Goal: Answer question/provide support: Share knowledge or assist other users

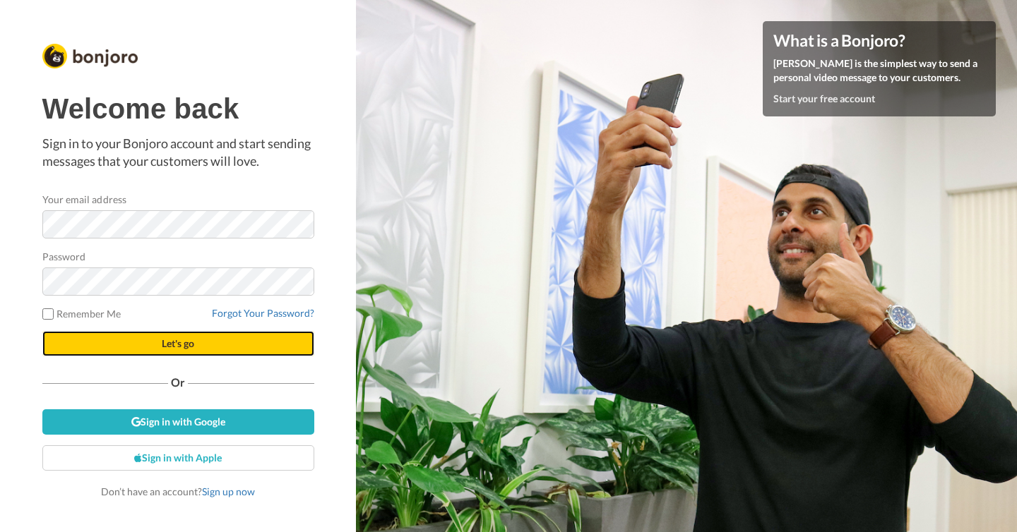
click at [173, 351] on button "Let's go" at bounding box center [178, 343] width 272 height 25
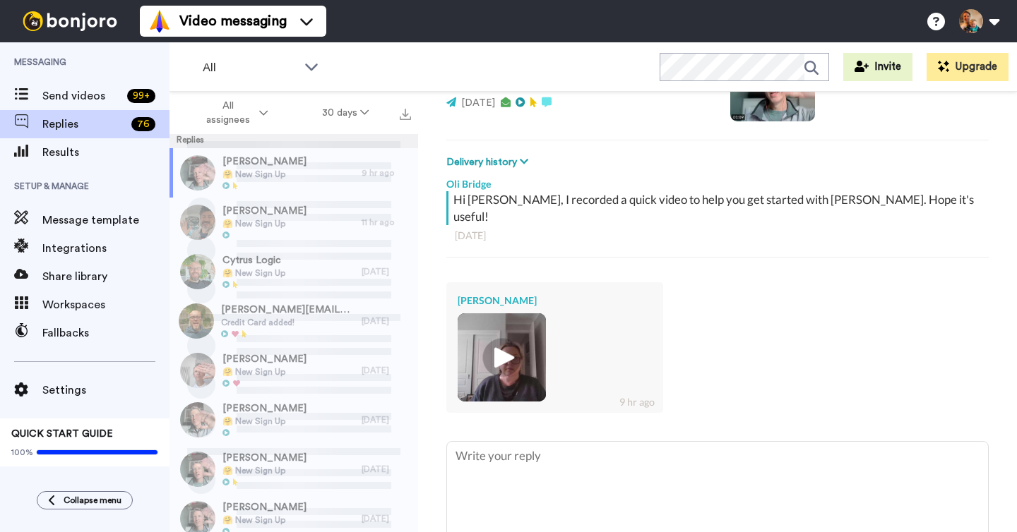
scroll to position [161, 0]
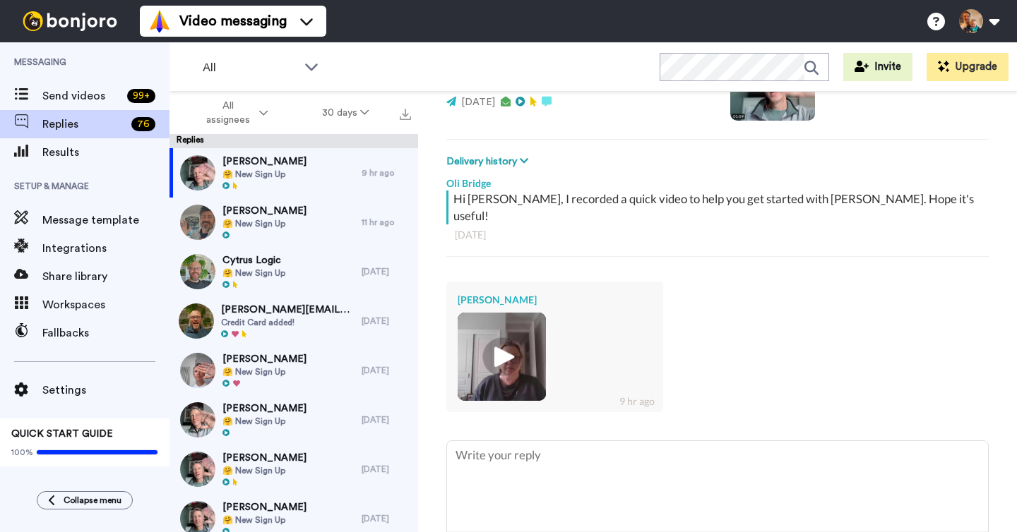
click at [514, 364] on img at bounding box center [502, 357] width 88 height 88
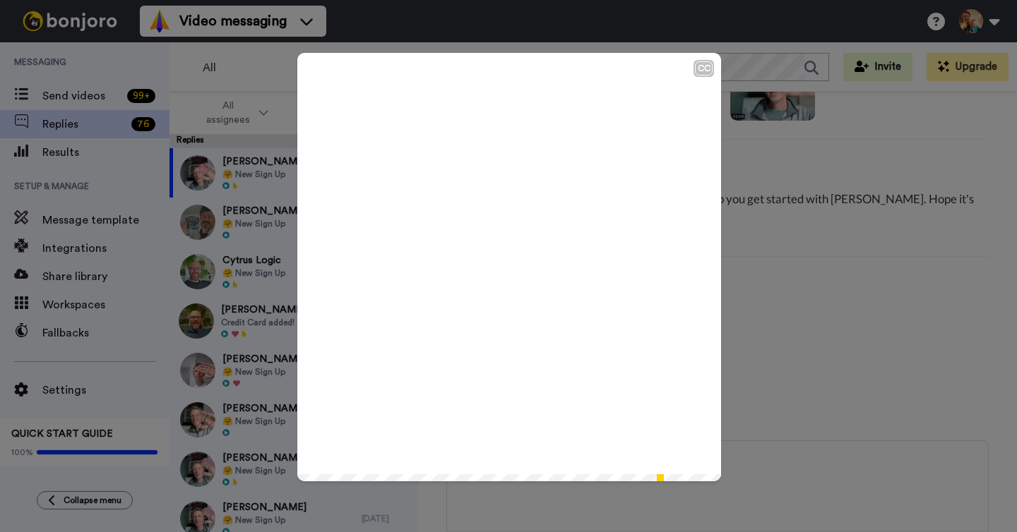
click at [503, 250] on icon at bounding box center [509, 267] width 37 height 37
click at [864, 371] on div "CC Play/Pause up a demo. 0:55 / 0:57" at bounding box center [508, 266] width 1017 height 532
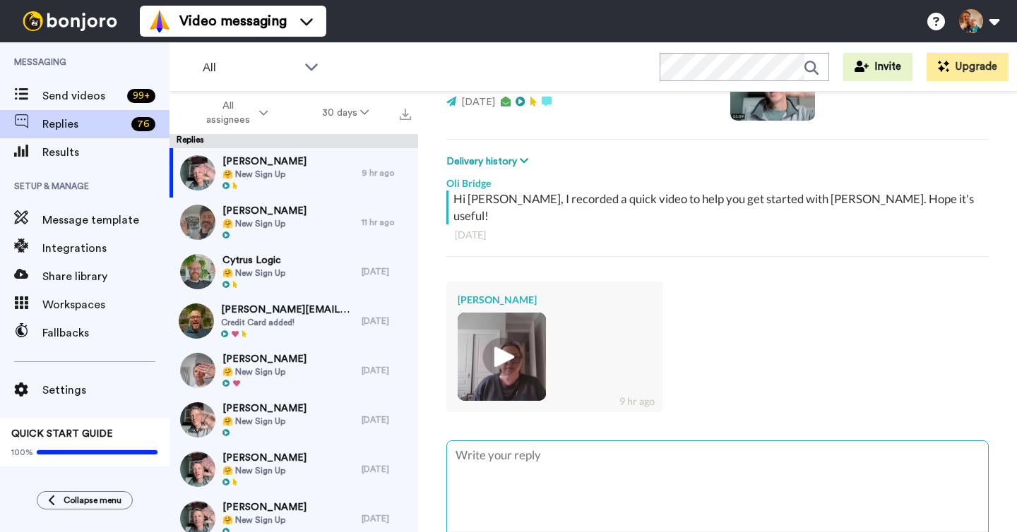
click at [607, 453] on textarea at bounding box center [717, 486] width 541 height 90
type textarea "x"
type textarea "H"
type textarea "x"
type textarea "Hi"
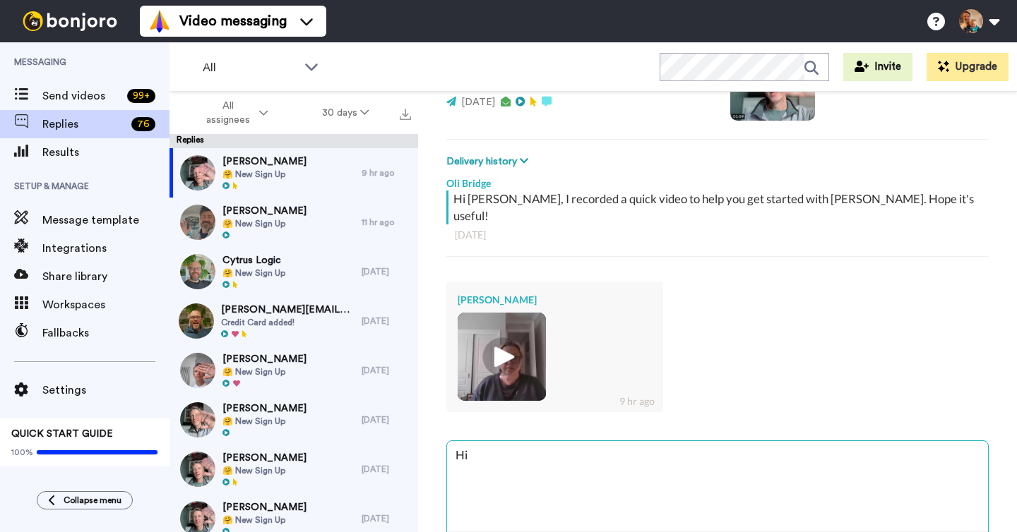
type textarea "x"
type textarea "Hi"
type textarea "x"
type textarea "Hi K"
type textarea "x"
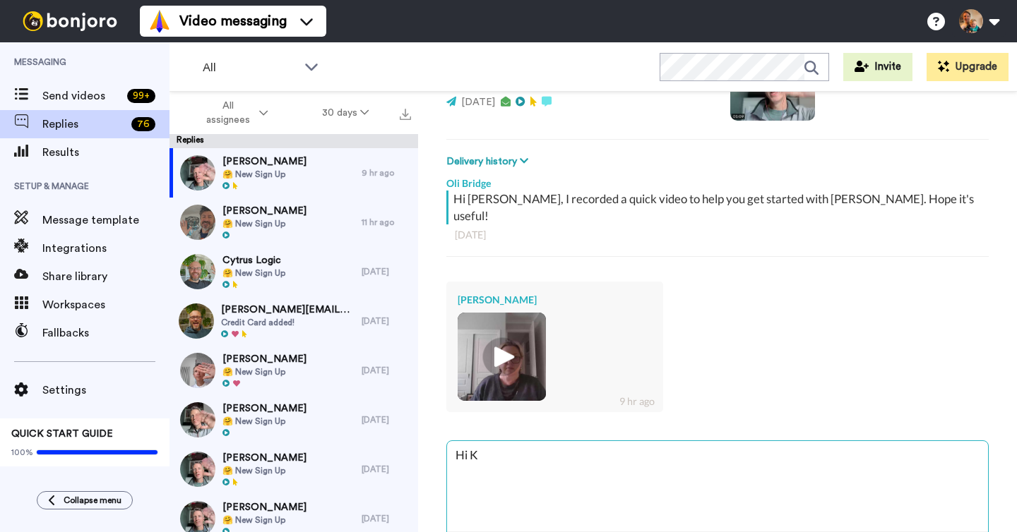
type textarea "Hi [PERSON_NAME]"
type textarea "x"
type textarea "Hi [PERSON_NAME]"
type textarea "x"
type textarea "Hi [PERSON_NAME]"
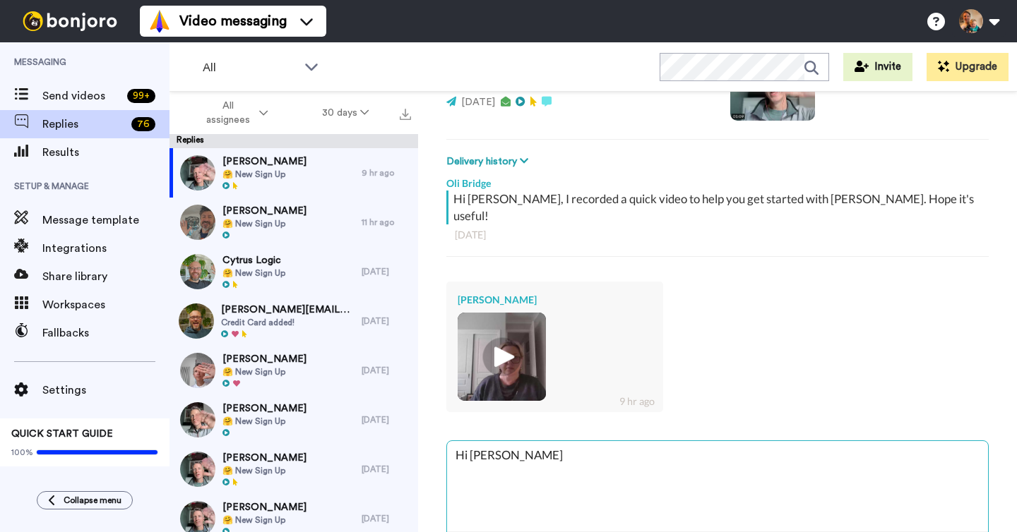
type textarea "x"
type textarea "Hi [PERSON_NAME]"
type textarea "x"
type textarea "Hi [PERSON_NAME]"
type textarea "x"
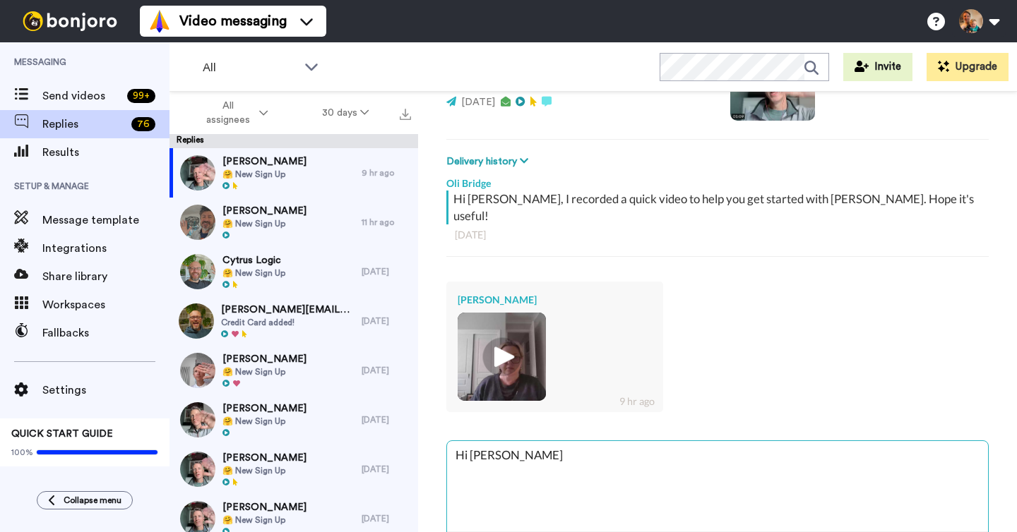
type textarea "Hi [PERSON_NAME]."
type textarea "x"
type textarea "Hi [PERSON_NAME]."
type textarea "x"
type textarea "Hi [PERSON_NAME]. N"
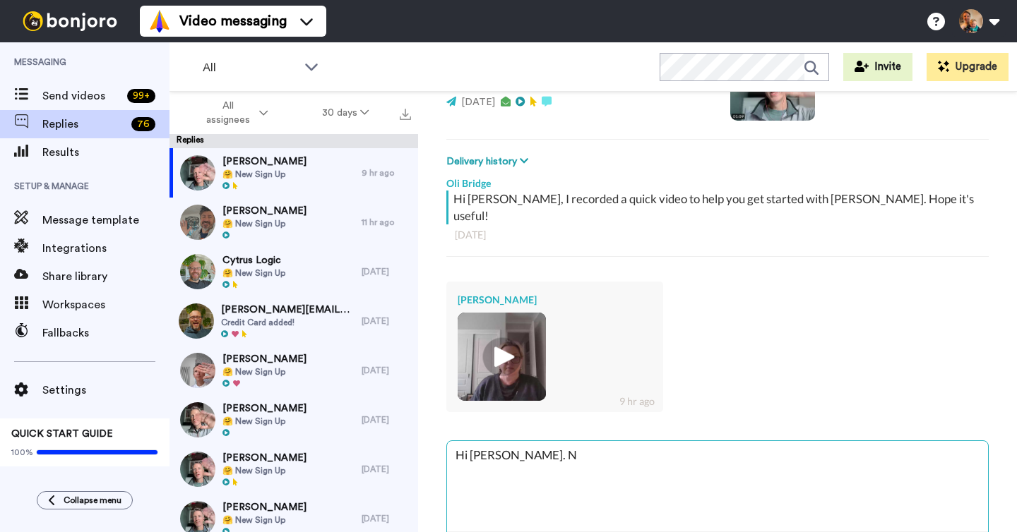
type textarea "x"
type textarea "Hi [PERSON_NAME]. No"
type textarea "x"
type textarea "Hi [PERSON_NAME]. No"
type textarea "x"
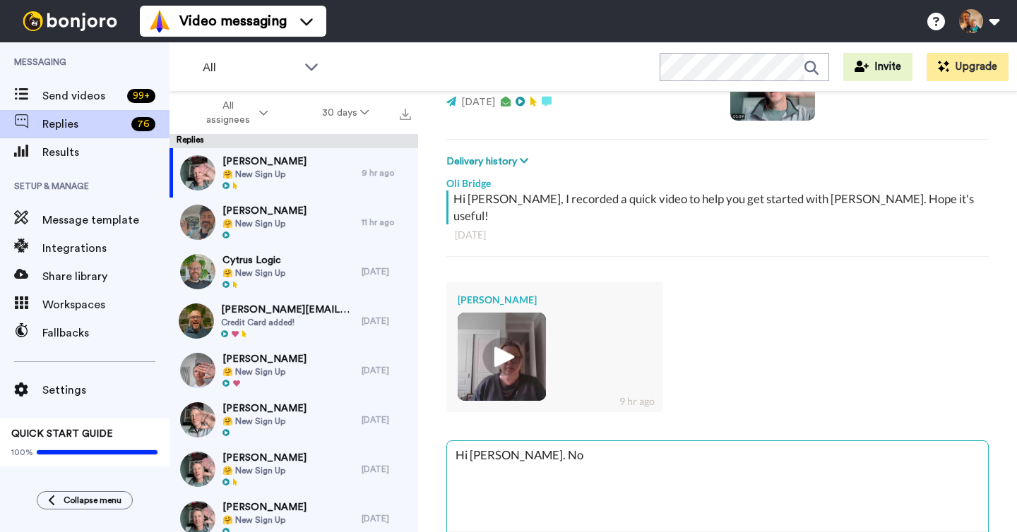
type textarea "Hi [PERSON_NAME]. No w"
type textarea "x"
type textarea "Hi [PERSON_NAME]. No wo"
type textarea "x"
type textarea "Hi [PERSON_NAME]. No wor"
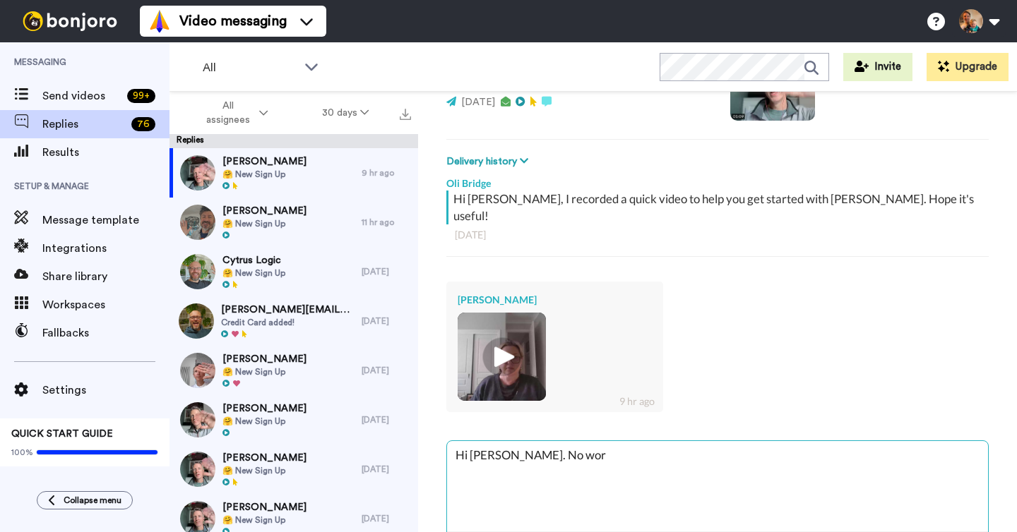
type textarea "x"
type textarea "Hi [PERSON_NAME]. No worr"
type textarea "x"
type textarea "Hi [PERSON_NAME]. No worri"
type textarea "x"
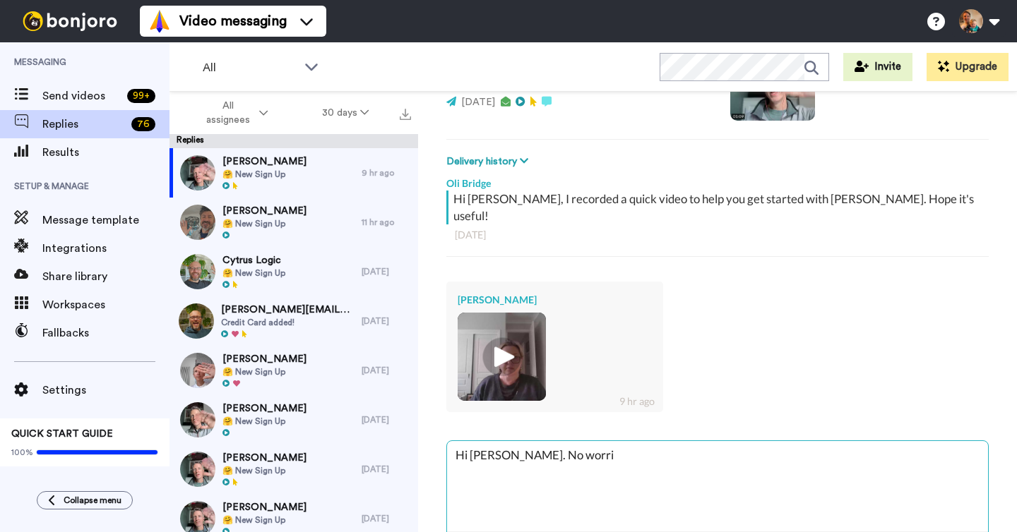
type textarea "Hi [PERSON_NAME]. No worrie"
type textarea "x"
type textarea "Hi [PERSON_NAME]. No worries"
type textarea "x"
type textarea "Hi [PERSON_NAME]. No worries"
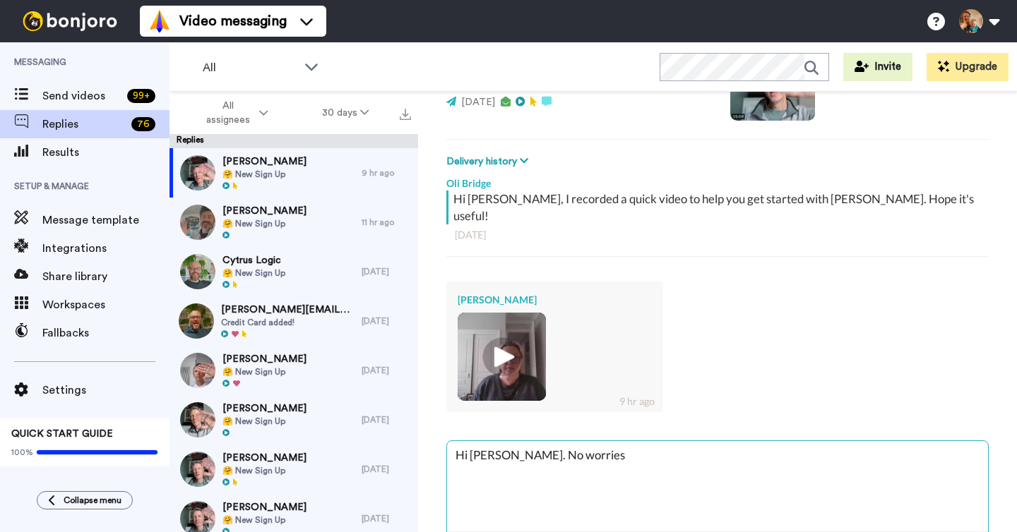
type textarea "x"
type textarea "Hi [PERSON_NAME]. No worries a"
type textarea "x"
type textarea "Hi [PERSON_NAME]. No worries at"
type textarea "x"
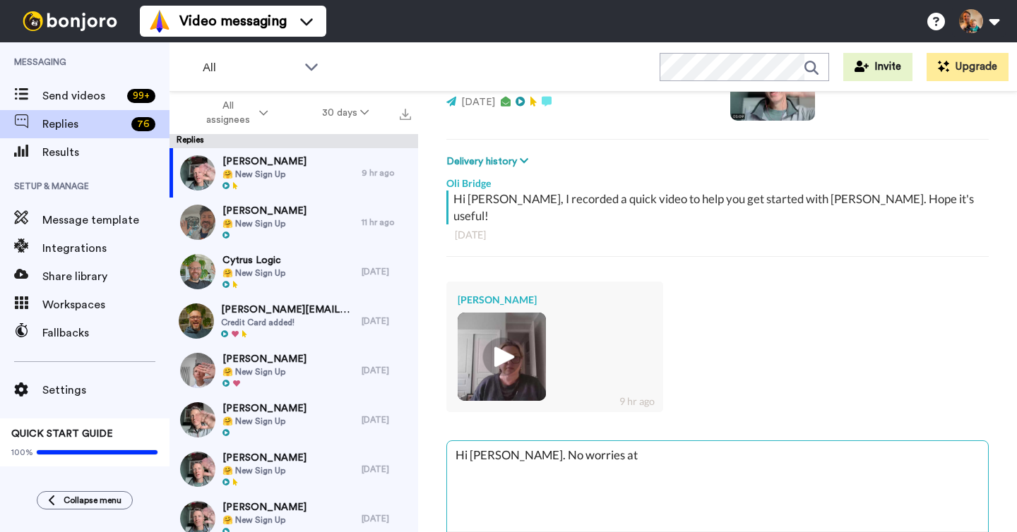
type textarea "Hi [PERSON_NAME]. No worries at"
type textarea "x"
type textarea "Hi [PERSON_NAME]. No worries at a"
type textarea "x"
type textarea "Hi [PERSON_NAME]. No worries at al"
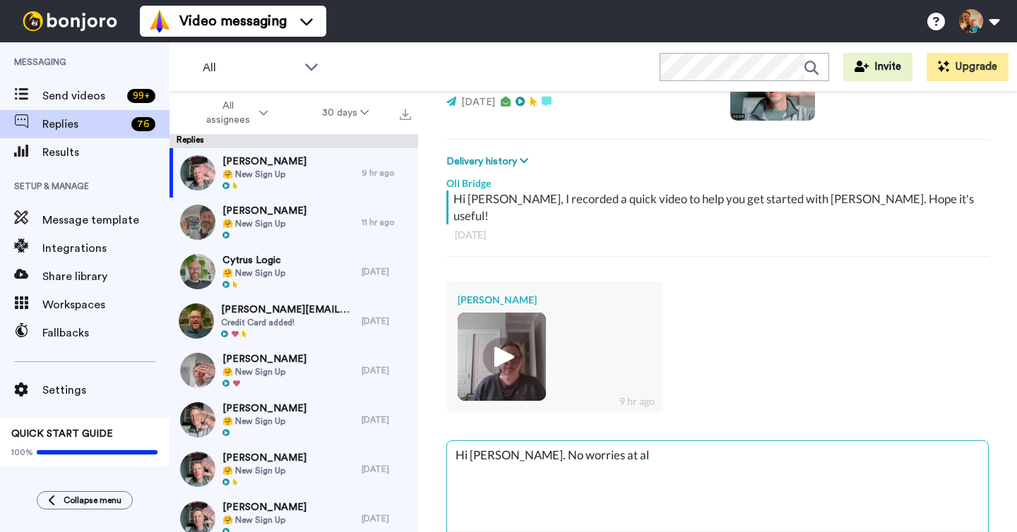
type textarea "x"
type textarea "Hi [PERSON_NAME]. No worries at all"
type textarea "x"
type textarea "Hi [PERSON_NAME]. No worries at all"
type textarea "x"
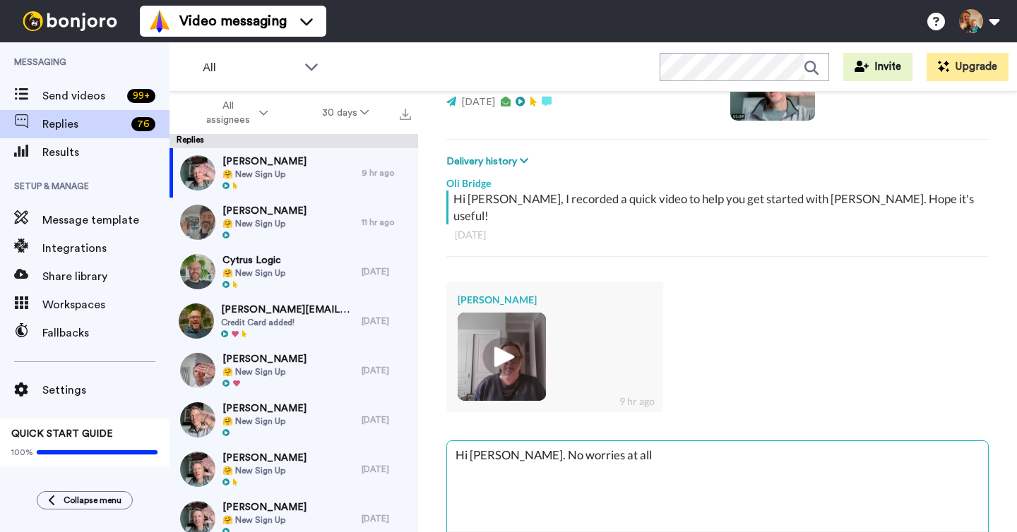
type textarea "Hi [PERSON_NAME]. No worries at all -"
type textarea "x"
type textarea "Hi [PERSON_NAME]. No worries at all -"
type textarea "x"
type textarea "Hi [PERSON_NAME]. No worries at all - t"
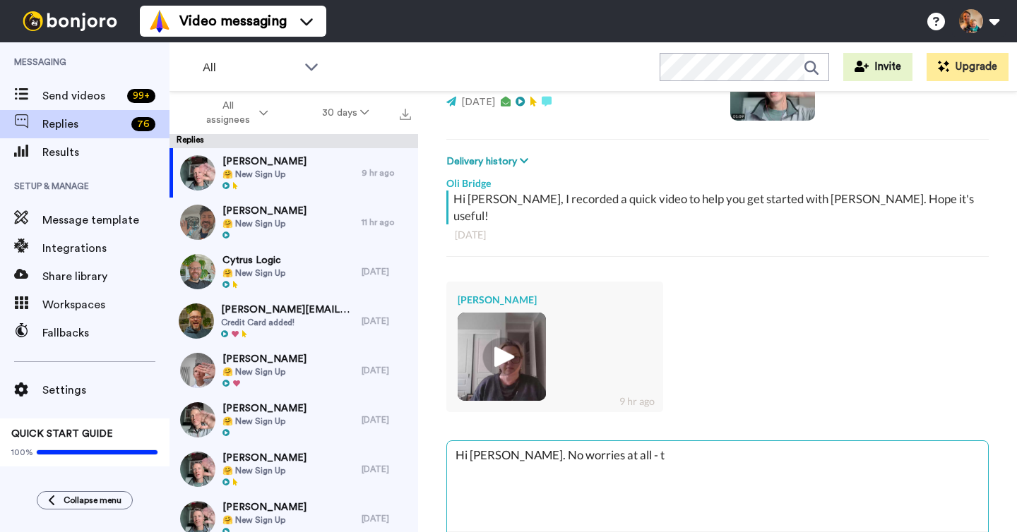
type textarea "x"
type textarea "Hi [PERSON_NAME]. No worries at all - th"
type textarea "x"
type textarea "Hi [PERSON_NAME]. No worries at all - thi"
type textarea "x"
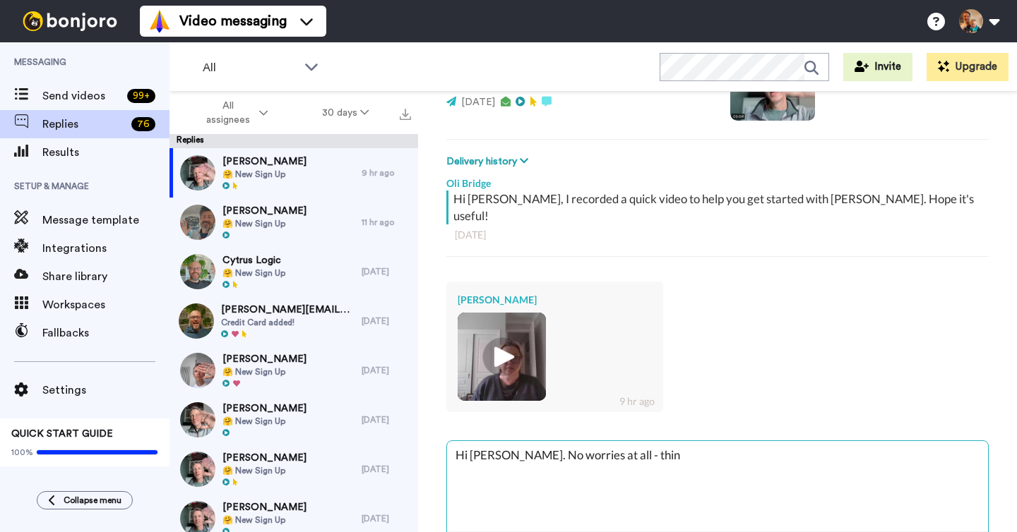
type textarea "Hi [PERSON_NAME]. No worries at all - thing"
type textarea "x"
type textarea "Hi [PERSON_NAME]. No worries at all - things"
type textarea "x"
type textarea "Hi [PERSON_NAME]. No worries at all - things"
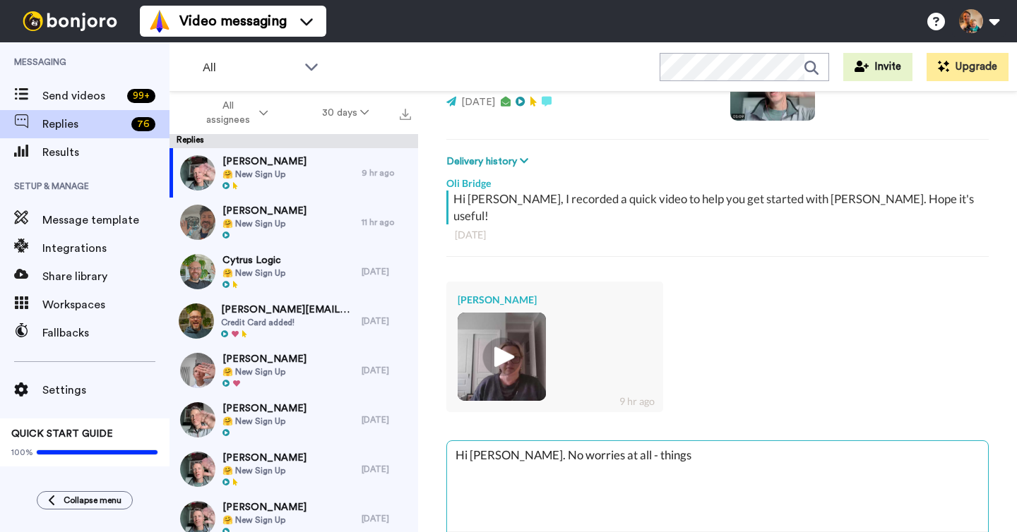
type textarea "x"
type textarea "Hi [PERSON_NAME]. No worries at all - things t"
type textarea "x"
type textarea "Hi [PERSON_NAME]. No worries at all - things ta"
type textarea "x"
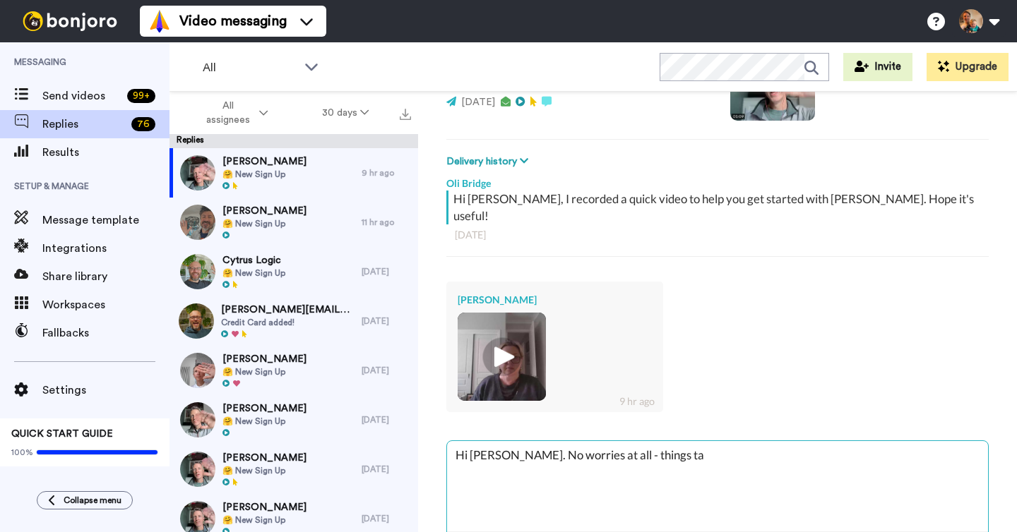
type textarea "Hi [PERSON_NAME]. No worries at all - things tak"
type textarea "x"
type textarea "Hi [PERSON_NAME]. No worries at all - things take"
type textarea "x"
type textarea "Hi [PERSON_NAME]. No worries at all - things take"
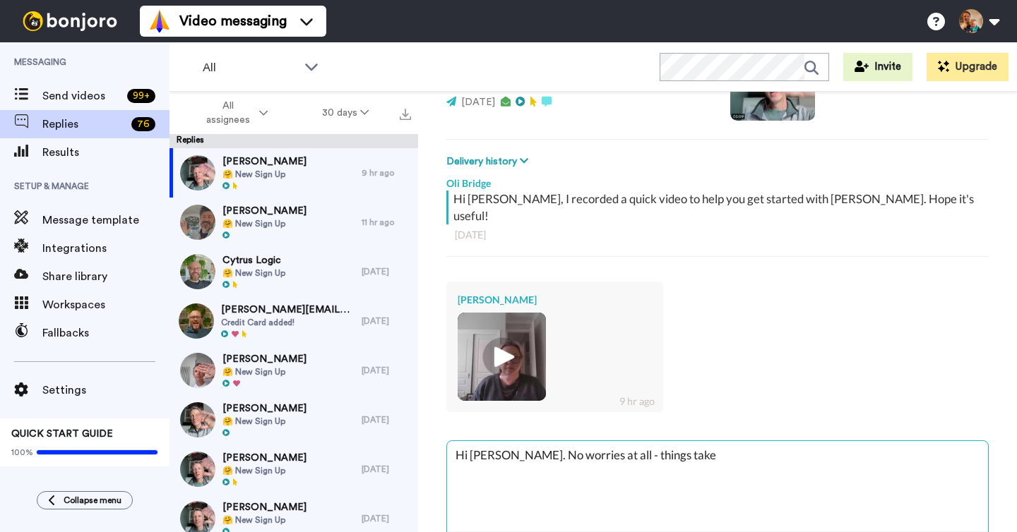
type textarea "x"
type textarea "Hi [PERSON_NAME]. No worries at all - things take o"
type textarea "x"
type textarea "Hi [PERSON_NAME]. No worries at all - things take ov"
type textarea "x"
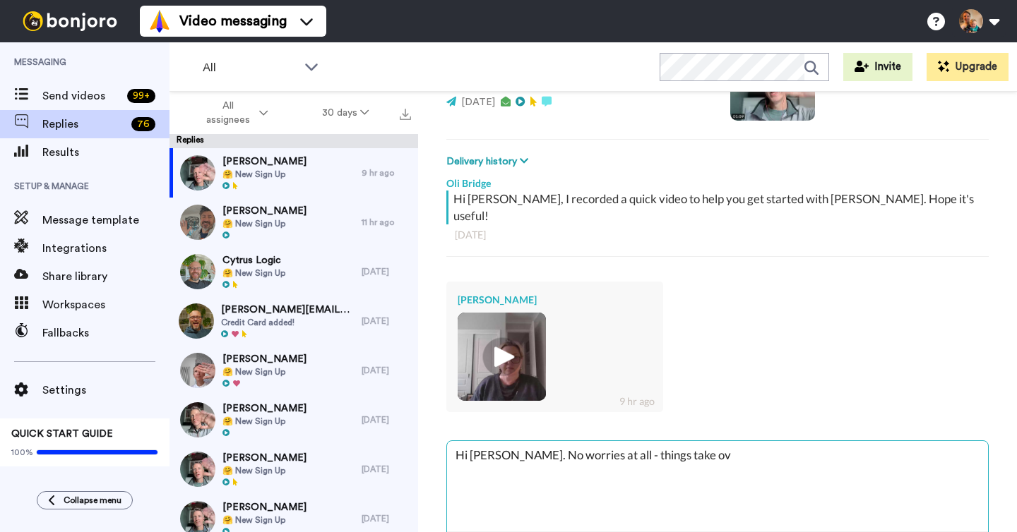
type textarea "Hi [PERSON_NAME]. No worries at all - things take ove"
type textarea "x"
type textarea "Hi [PERSON_NAME]. No worries at all - things take over"
type textarea "x"
type textarea "Hi [PERSON_NAME]. No worries at all - things take over."
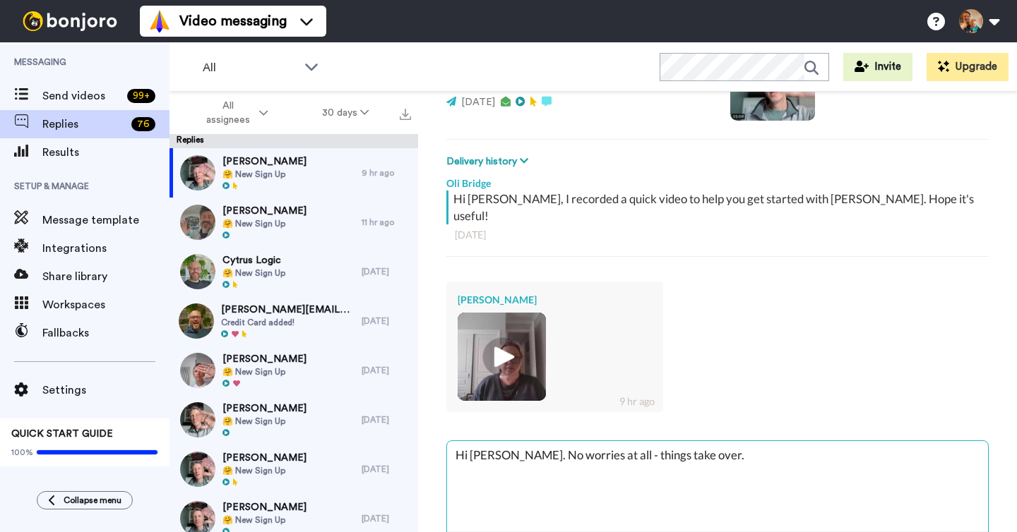
type textarea "x"
type textarea "Hi [PERSON_NAME]. No worries at all - things take over."
type textarea "x"
type textarea "Hi [PERSON_NAME]. No worries at all - things take over."
type textarea "x"
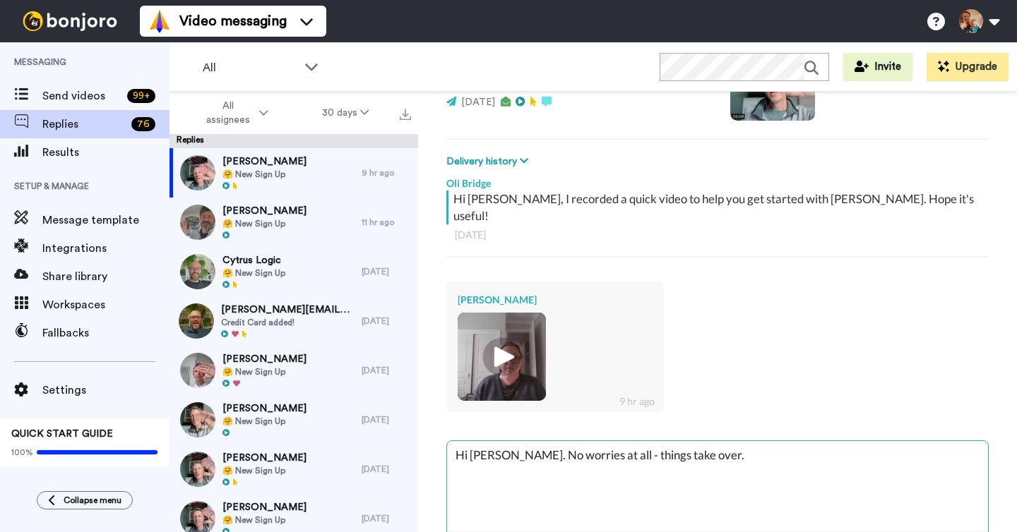
type textarea "Hi [PERSON_NAME]. No worries at all - things take over."
type textarea "x"
type textarea "Hi [PERSON_NAME]. No worries at all - things take over. Y"
type textarea "x"
type textarea "Hi [PERSON_NAME]. No worries at all - things take over. Ye"
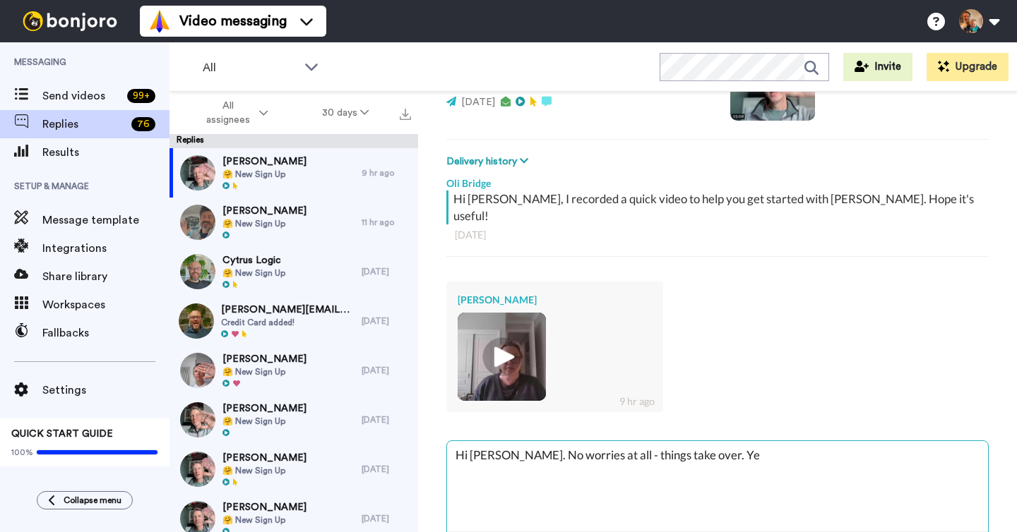
type textarea "x"
type textarea "Hi [PERSON_NAME]. No worries at all - things take over. Yes"
type textarea "x"
type textarea "Hi [PERSON_NAME]. No worries at all - things take over. Yes,"
type textarea "x"
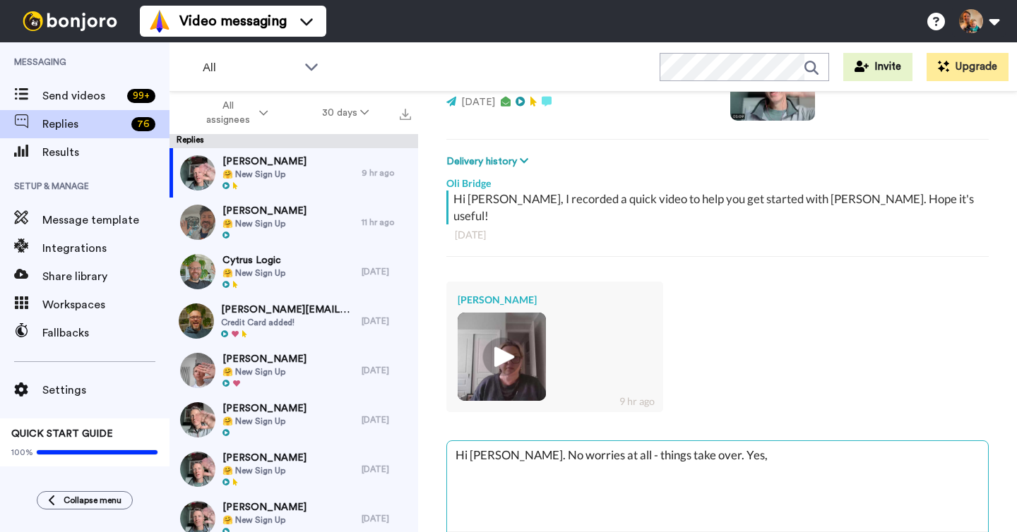
type textarea "Hi [PERSON_NAME]. No worries at all - things take over. Yes,y"
type textarea "x"
type textarea "Hi [PERSON_NAME]. No worries at all - things take over. Yes,y"
type textarea "x"
type textarea "Hi [PERSON_NAME]. No worries at all - things take over. Yes,y"
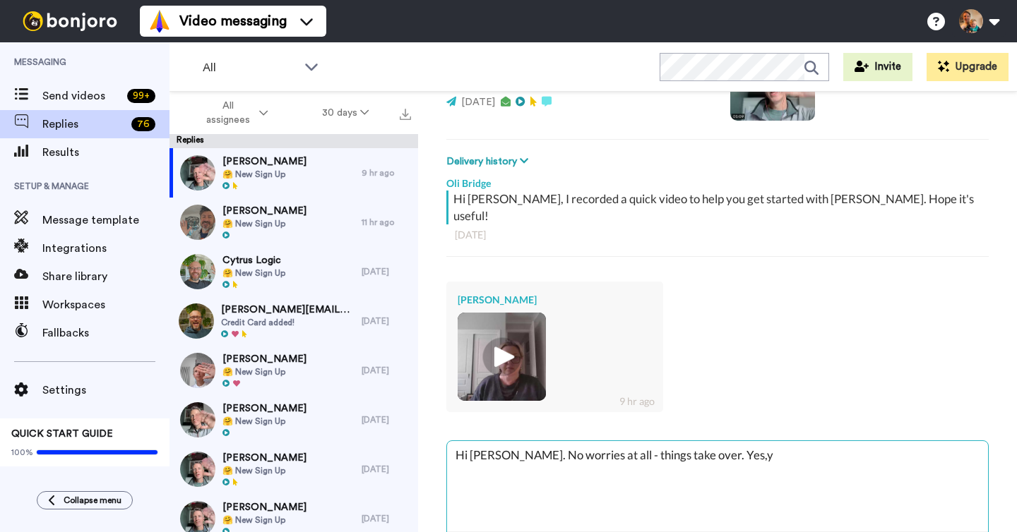
type textarea "x"
type textarea "Hi [PERSON_NAME]. No worries at all - things take over. Yes,"
type textarea "x"
type textarea "Hi [PERSON_NAME]. No worries at all - things take over. Yes,"
type textarea "x"
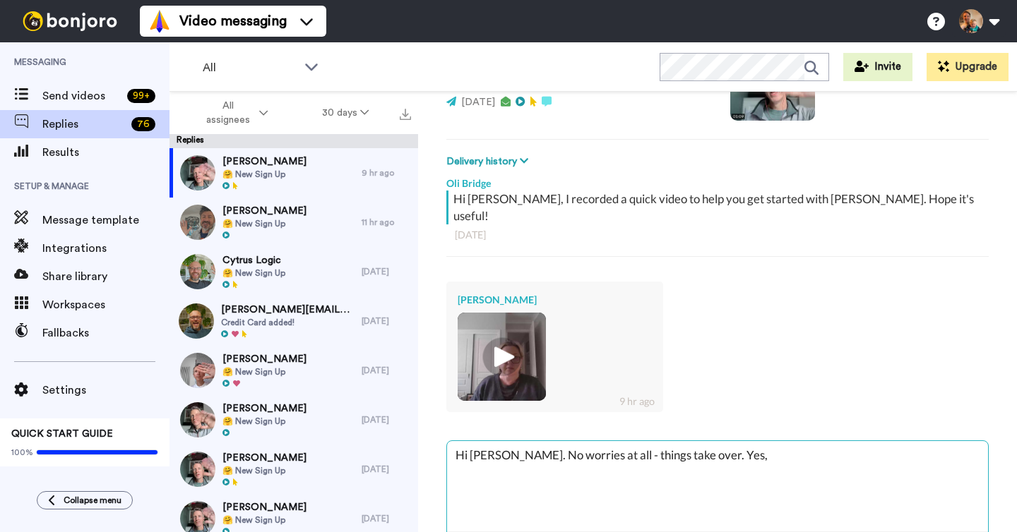
type textarea "Hi [PERSON_NAME]. No worries at all - things take over. Yes, y"
type textarea "x"
type textarea "Hi [PERSON_NAME]. No worries at all - things take over. Yes, yo"
type textarea "x"
type textarea "Hi [PERSON_NAME]. No worries at all - things take over. Yes, you"
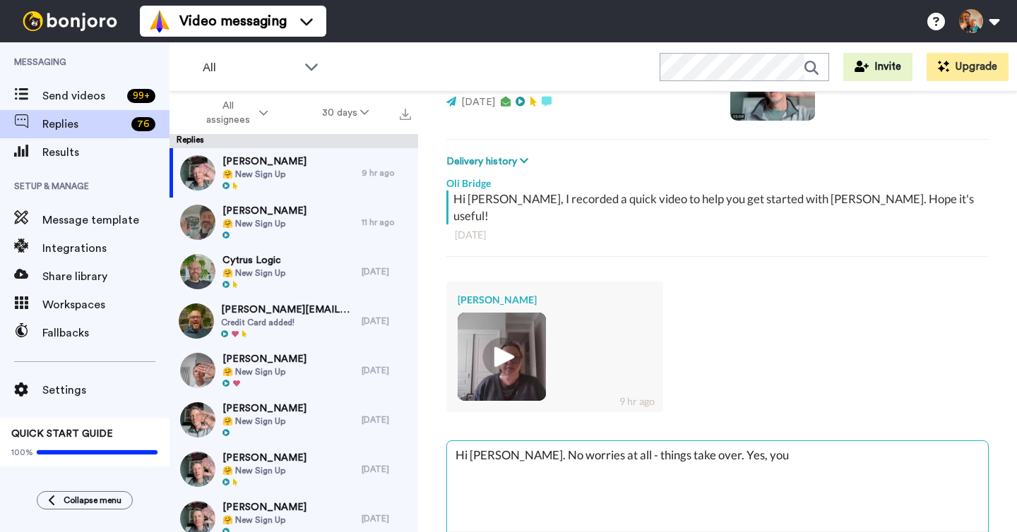
type textarea "x"
type textarea "Hi [PERSON_NAME]. No worries at all - things take over. Yes, you"
type textarea "x"
type textarea "Hi [PERSON_NAME]. No worries at all - things take over. Yes, you c"
type textarea "x"
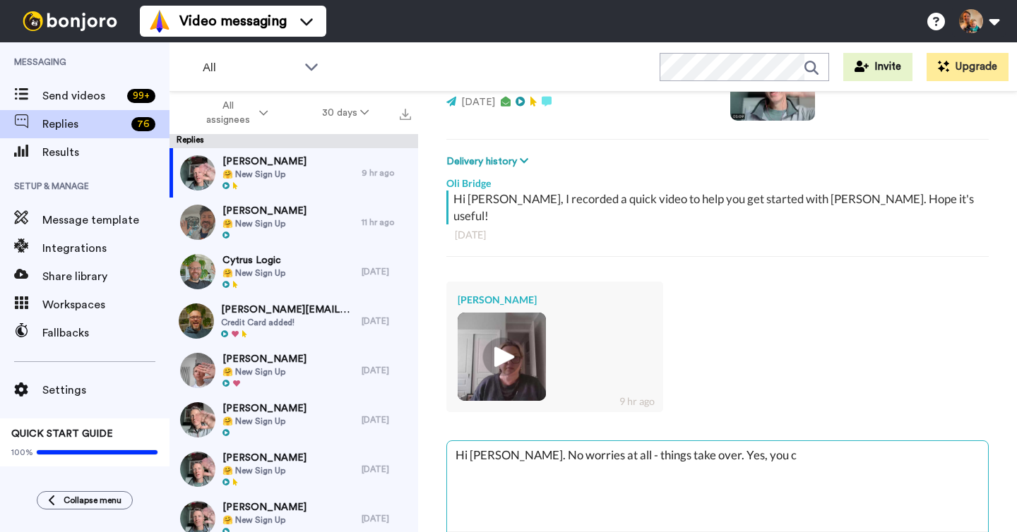
type textarea "Hi [PERSON_NAME]. No worries at all - things take over. Yes, you ca"
type textarea "x"
type textarea "Hi [PERSON_NAME]. No worries at all - things take over. Yes, you can"
type textarea "x"
type textarea "Hi [PERSON_NAME]. No worries at all - things take over. Yes, you can"
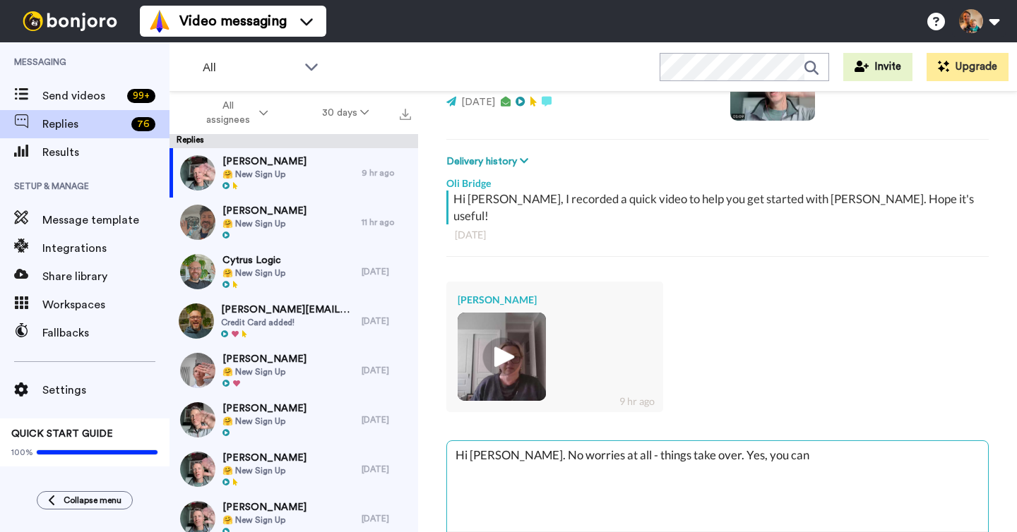
type textarea "x"
type textarea "Hi [PERSON_NAME]. No worries at all - things take over. Yes, you can u"
type textarea "x"
type textarea "Hi [PERSON_NAME]. No worries at all - things take over. Yes, you can us"
type textarea "x"
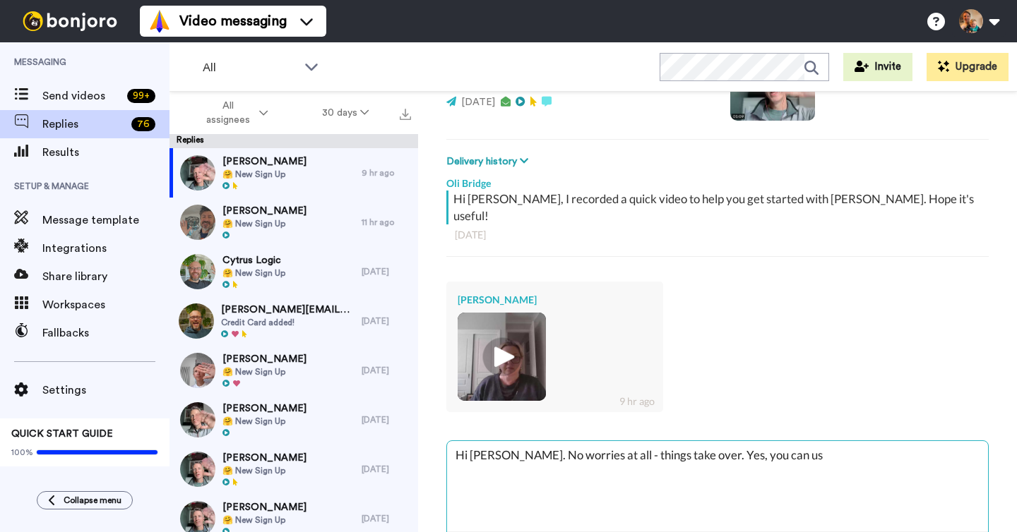
type textarea "Hi [PERSON_NAME]. No worries at all - things take over. Yes, you can use"
type textarea "x"
type textarea "Hi [PERSON_NAME]. No worries at all - things take over. Yes, you can use"
type textarea "x"
type textarea "Hi [PERSON_NAME]. No worries at all - things take over. Yes, you can use B"
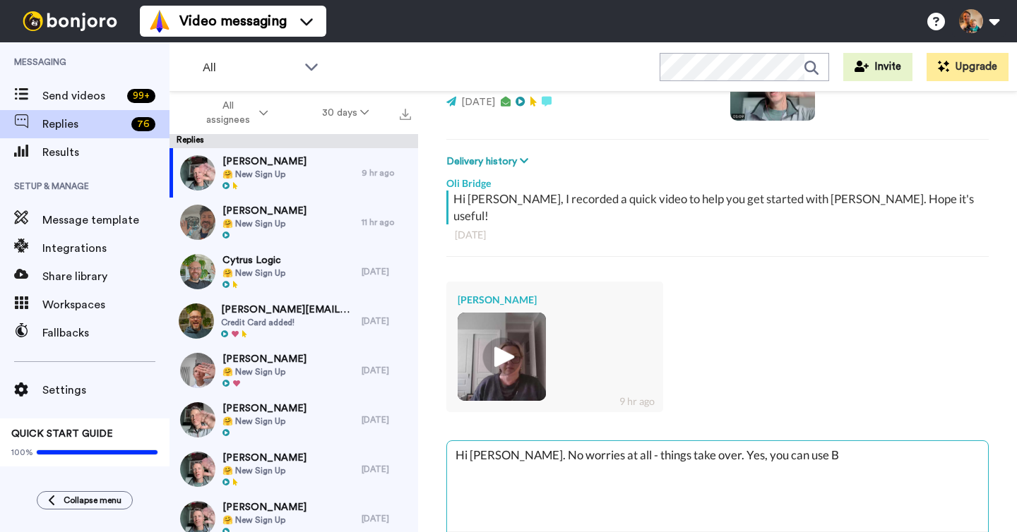
type textarea "x"
type textarea "Hi [PERSON_NAME]. No worries at all - things take over. Yes, you can use Bo"
type textarea "x"
type textarea "Hi [PERSON_NAME]. No worries at all - things take over. Yes, you can use Bon"
type textarea "x"
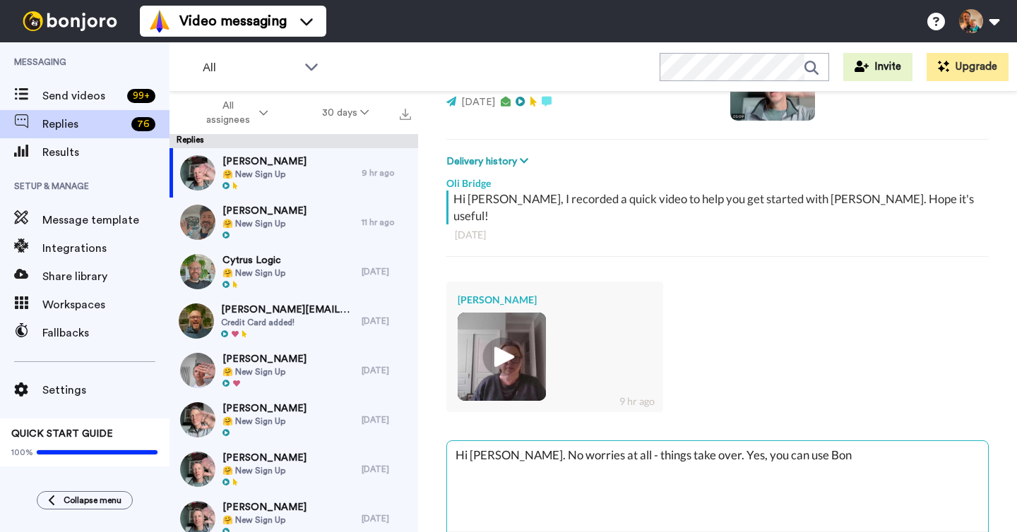
type textarea "Hi [PERSON_NAME]. No worries at all - things take over. Yes, you can use Bonj"
type textarea "x"
type textarea "Hi [PERSON_NAME]. No worries at all - things take over. Yes, you can use Bonjo"
type textarea "x"
type textarea "Hi [PERSON_NAME]. No worries at all - things take over. Yes, you can use Bonjor"
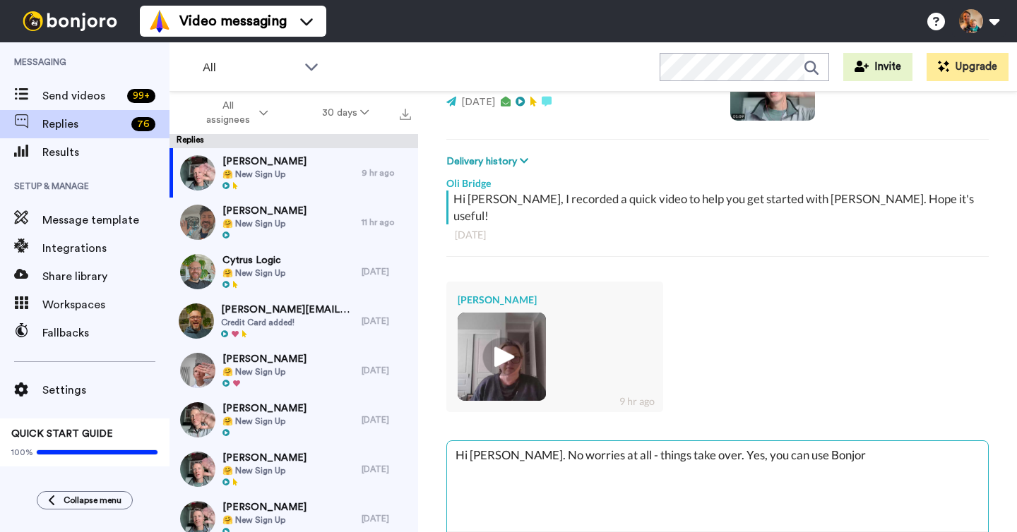
type textarea "x"
type textarea "Hi [PERSON_NAME]. No worries at all - things take over. Yes, you can use Bonjoro"
type textarea "x"
type textarea "Hi [PERSON_NAME]. No worries at all - things take over. Yes, you can use Bonjoro"
type textarea "x"
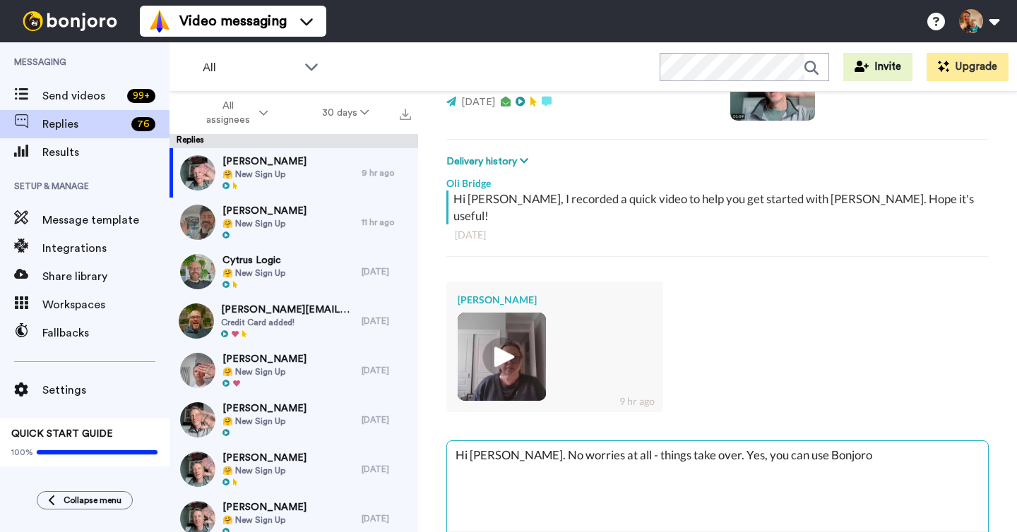
type textarea "Hi [PERSON_NAME]. No worries at all - things take over. Yes, you can use Bonjor…"
type textarea "x"
type textarea "Hi [PERSON_NAME]. No worries at all - things take over. Yes, you can use Bonjor…"
type textarea "x"
type textarea "Hi [PERSON_NAME]. No worries at all - things take over. Yes, you can use Bonjor…"
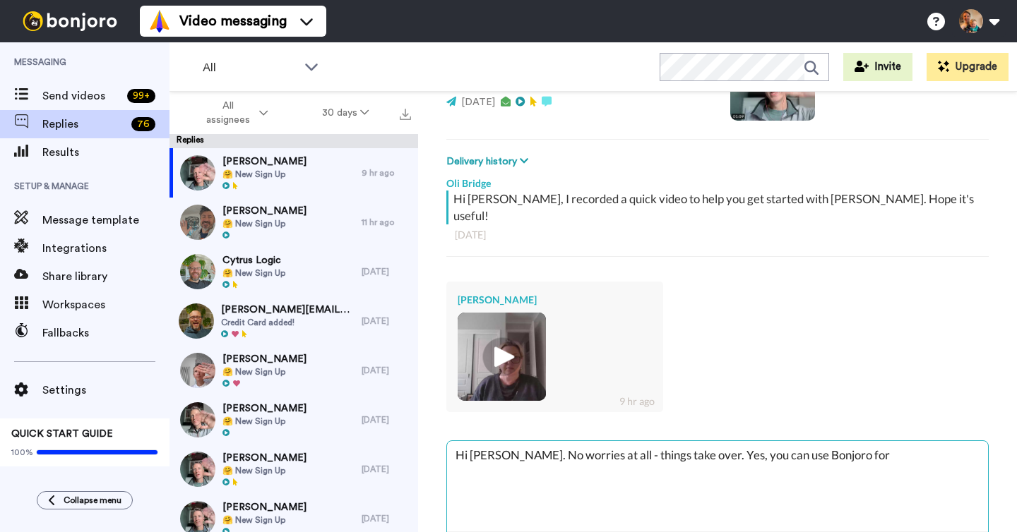
type textarea "x"
type textarea "Hi [PERSON_NAME]. No worries at all - things take over. Yes, you can use Bonjor…"
type textarea "x"
type textarea "Hi [PERSON_NAME]. No worries at all - things take over. Yes, you can use Bonjor…"
type textarea "x"
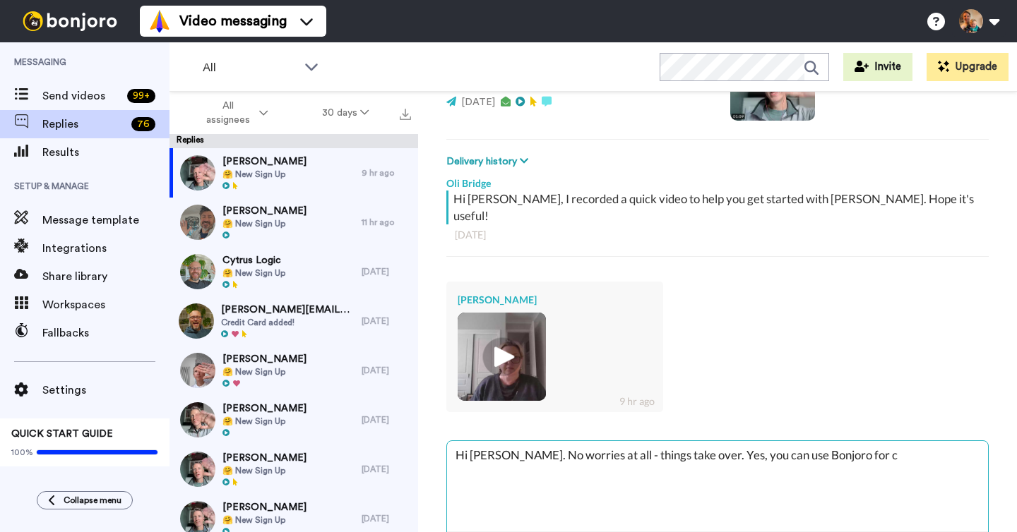
type textarea "Hi [PERSON_NAME]. No worries at all - things take over. Yes, you can use Bonjor…"
type textarea "x"
type textarea "Hi [PERSON_NAME]. No worries at all - things take over. Yes, you can use Bonjor…"
type textarea "x"
type textarea "Hi [PERSON_NAME]. No worries at all - things take over. Yes, you can use Bonjor…"
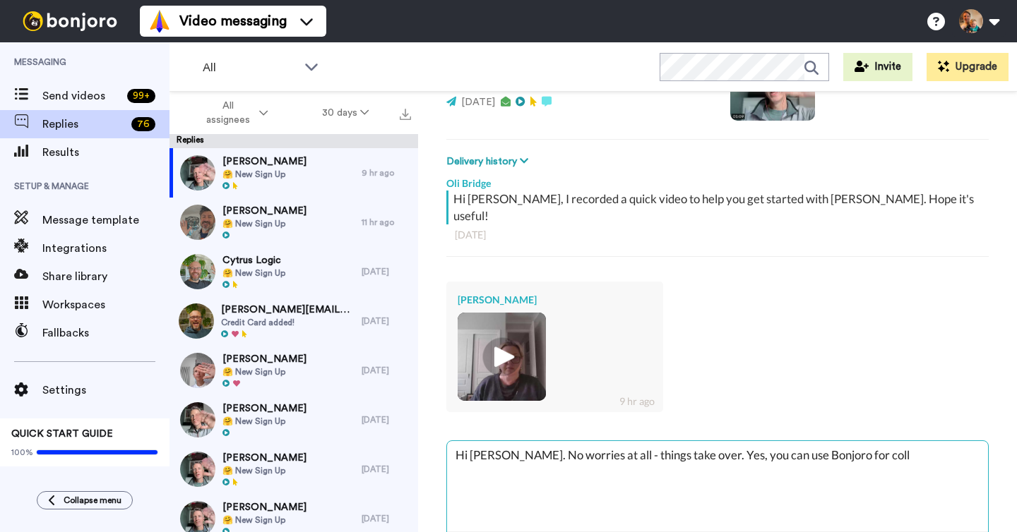
type textarea "x"
type textarea "Hi [PERSON_NAME]. No worries at all - things take over. Yes, you can use [PERSO…"
type textarea "x"
type textarea "Hi [PERSON_NAME]. No worries at all - things take over. Yes, you can use Bonjor…"
type textarea "x"
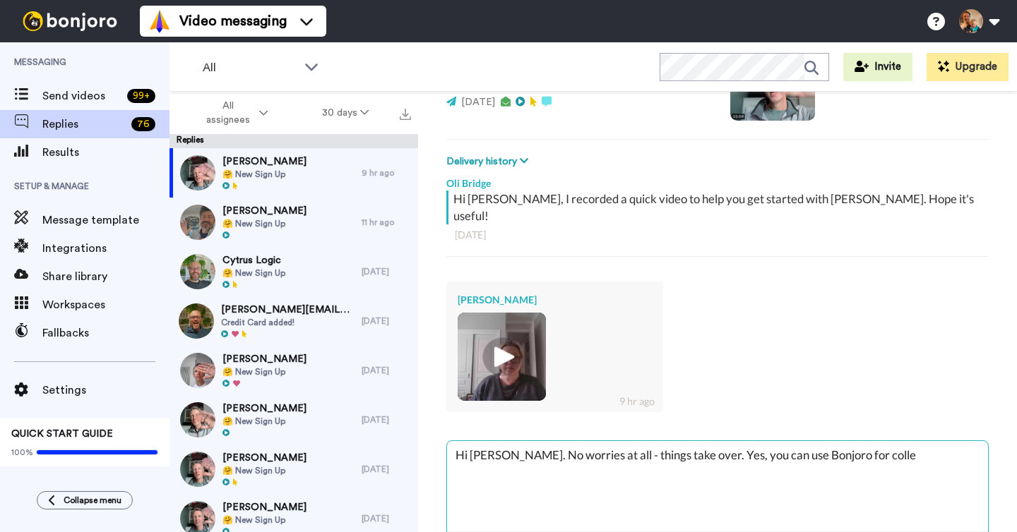
type textarea "Hi [PERSON_NAME]. No worries at all - things take over. Yes, you can use Bonjor…"
type textarea "x"
type textarea "Hi [PERSON_NAME]. No worries at all - things take over. Yes, you can use Bonjor…"
type textarea "x"
type textarea "Hi [PERSON_NAME]. No worries at all - things take over. Yes, you can use Bonjor…"
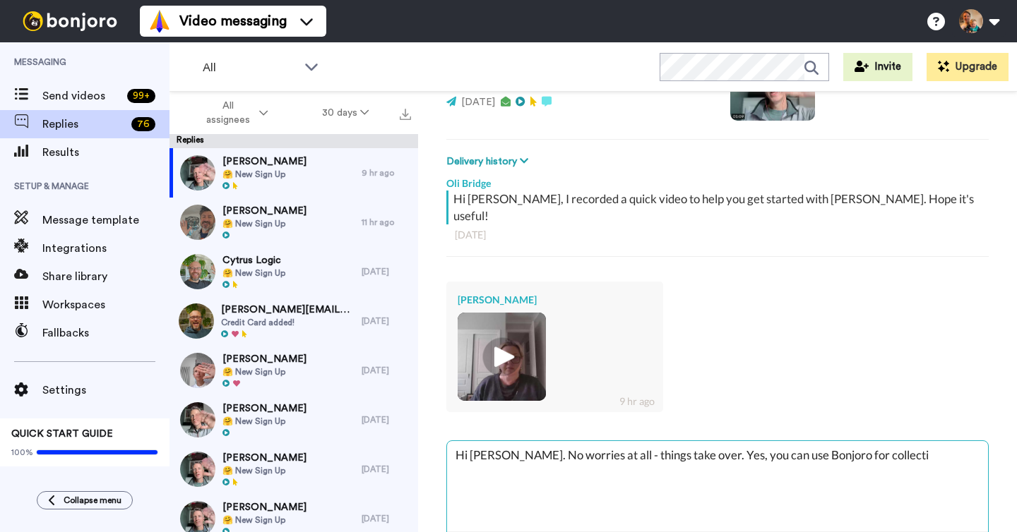
type textarea "x"
type textarea "Hi [PERSON_NAME]. No worries at all - things take over. Yes, you can use [PERSO…"
type textarea "x"
type textarea "Hi [PERSON_NAME]. No worries at all - things take over. Yes, you can use Bonjor…"
type textarea "x"
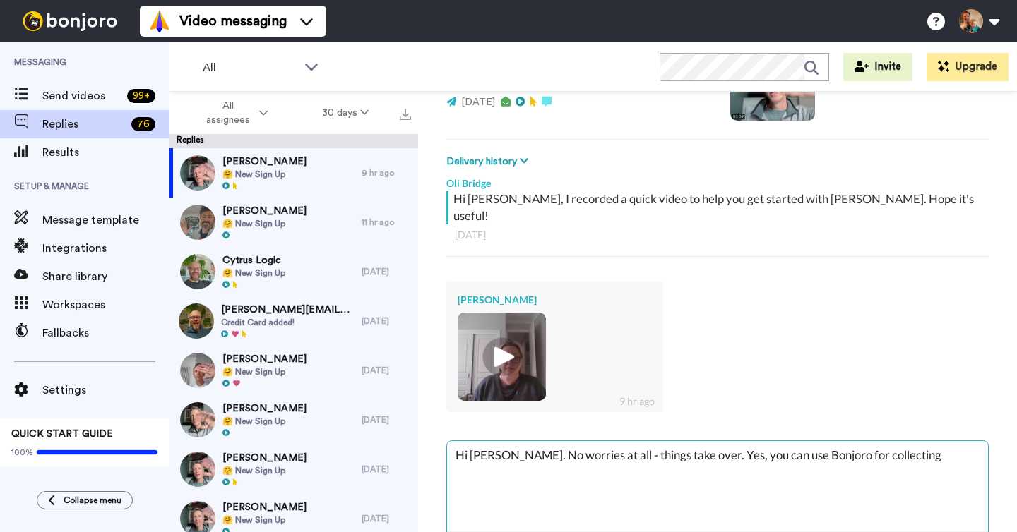
type textarea "Hi [PERSON_NAME]. No worries at all - things take over. Yes, you can use Bonjor…"
type textarea "x"
type textarea "Hi [PERSON_NAME]. No worries at all - things take over. Yes, you can use Bonjor…"
type textarea "x"
type textarea "Hi [PERSON_NAME]. No worries at all - things take over. Yes, you can use [PERSO…"
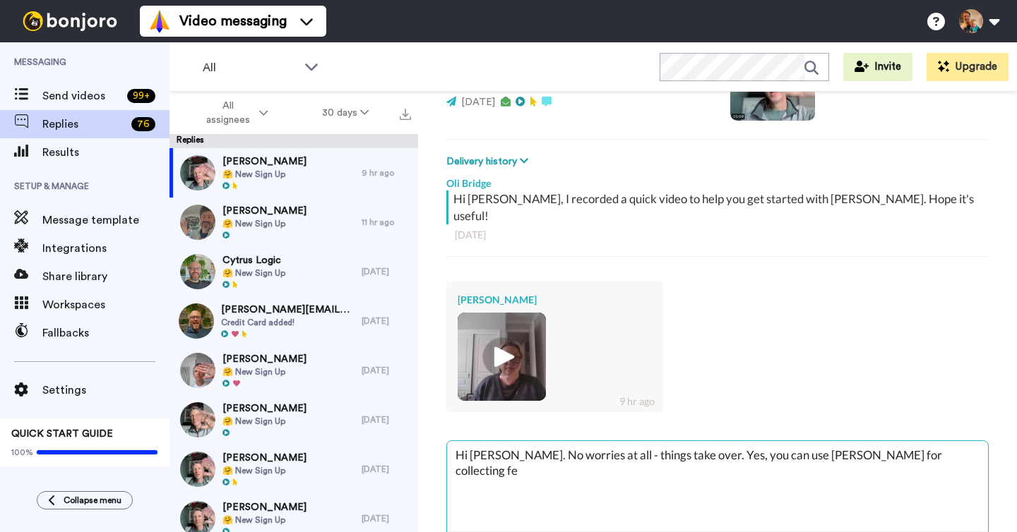
type textarea "x"
type textarea "Hi [PERSON_NAME]. No worries at all - things take over. Yes, you can use [PERSO…"
type textarea "x"
type textarea "Hi [PERSON_NAME]. No worries at all - things take over. Yes, you can use Bonjor…"
type textarea "x"
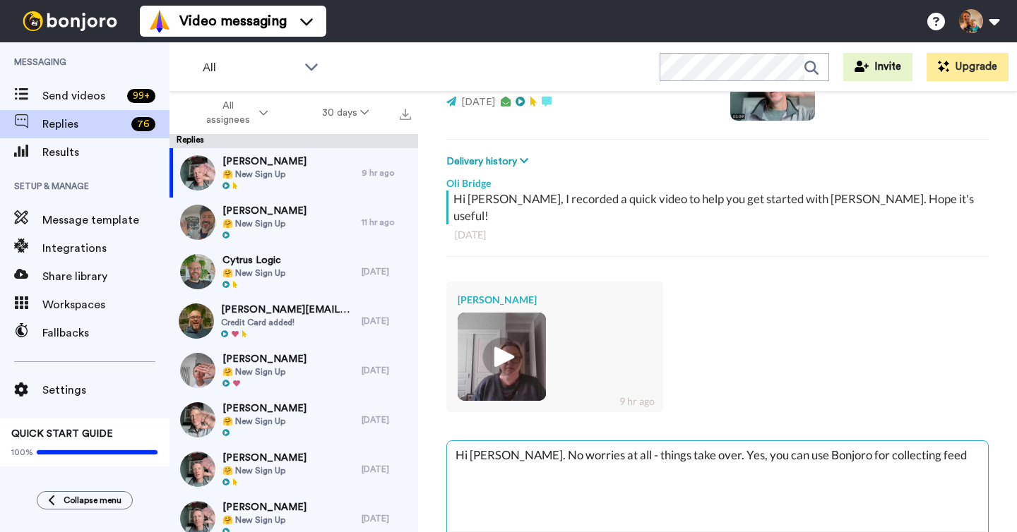
type textarea "Hi [PERSON_NAME]. No worries at all - things take over. Yes, you can use Bonjor…"
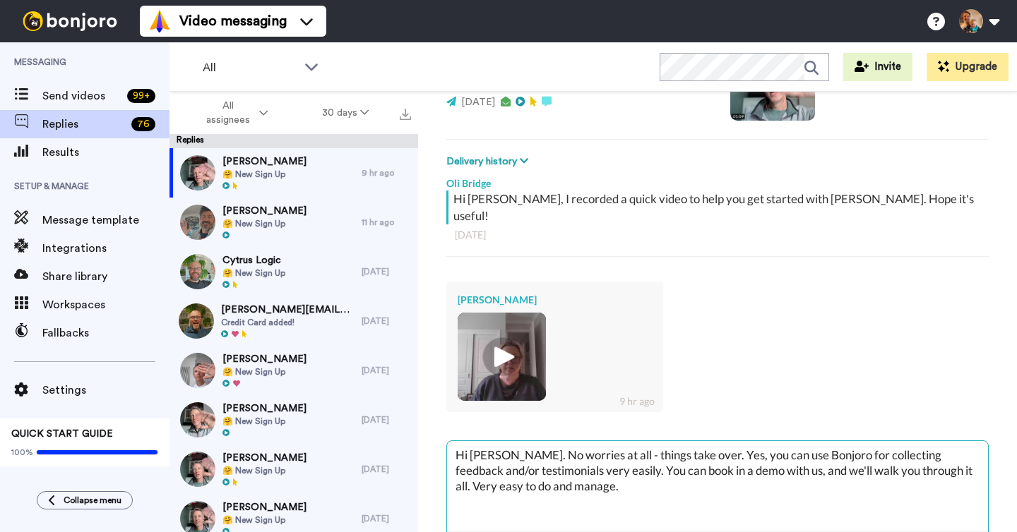
click at [739, 451] on textarea "Hi [PERSON_NAME]. No worries at all - things take over. Yes, you can use Bonjor…" at bounding box center [717, 486] width 541 height 90
click at [667, 467] on textarea "Hi [PERSON_NAME]. No worries at all - things take over. Yes, you can use Bonjor…" at bounding box center [717, 486] width 541 height 90
drag, startPoint x: 682, startPoint y: 436, endPoint x: 598, endPoint y: 432, distance: 84.1
click at [598, 441] on textarea "Hi [PERSON_NAME]. No worries at all - things take over. Yes, you can use Bonjor…" at bounding box center [717, 486] width 541 height 90
click at [527, 450] on textarea "Hi [PERSON_NAME]. No worries at all. Yes, you can use Bonjoro for collecting fe…" at bounding box center [717, 486] width 541 height 90
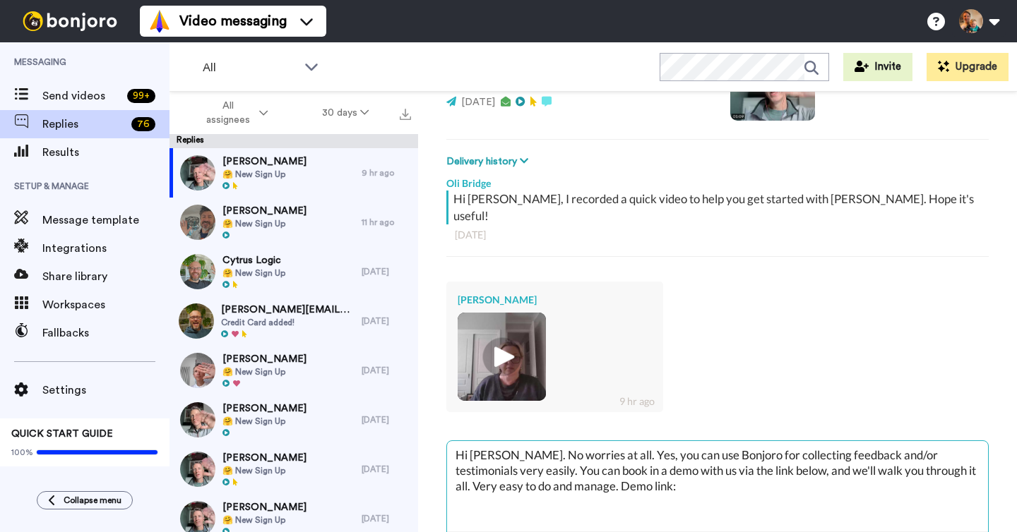
click at [530, 450] on textarea "Hi [PERSON_NAME]. No worries at all. Yes, you can use Bonjoro for collecting fe…" at bounding box center [717, 486] width 541 height 90
click at [659, 472] on textarea "Hi [PERSON_NAME]. No worries at all. Yes, you can use Bonjoro for collecting fe…" at bounding box center [717, 486] width 541 height 90
drag, startPoint x: 536, startPoint y: 468, endPoint x: 906, endPoint y: 448, distance: 370.5
click at [906, 448] on textarea "Hi [PERSON_NAME]. No worries at all. Yes, you can use Bonjoro for collecting fe…" at bounding box center [717, 486] width 541 height 90
click at [973, 452] on textarea "Hi [PERSON_NAME]. No worries at all. Yes, you can use Bonjoro for collecting fe…" at bounding box center [717, 486] width 541 height 90
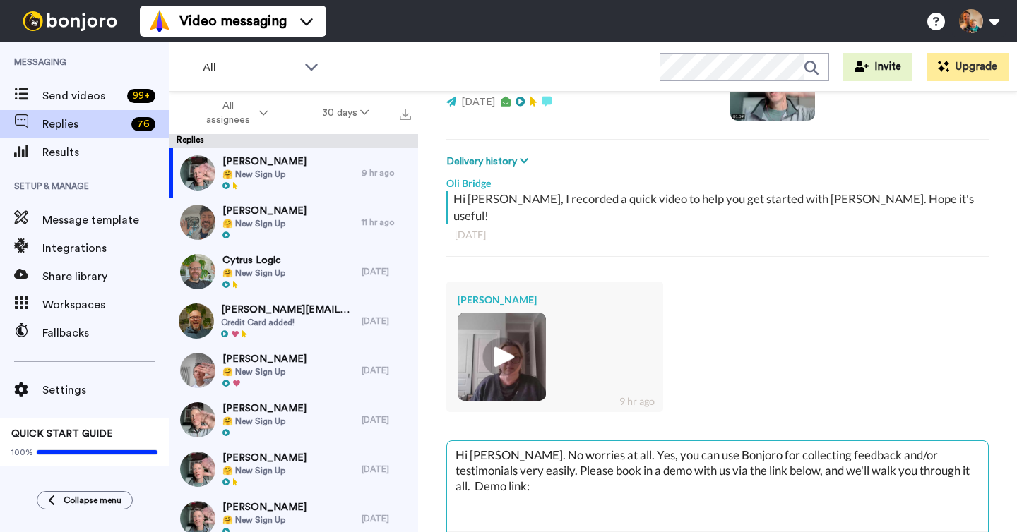
paste textarea "[URL][DOMAIN_NAME]"
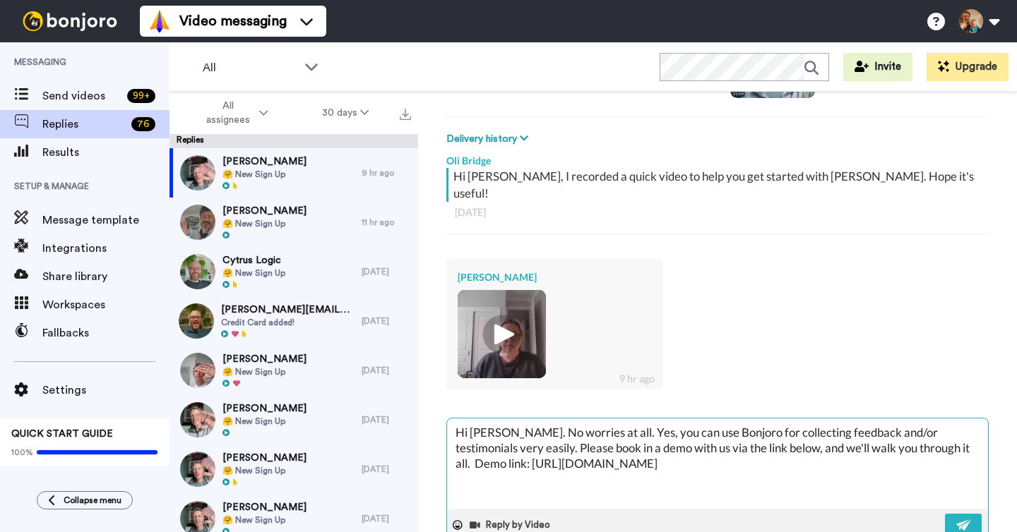
click at [591, 419] on textarea "Hi [PERSON_NAME]. No worries at all. Yes, you can use Bonjoro for collecting fe…" at bounding box center [717, 464] width 541 height 90
click at [644, 419] on textarea "Hi [PERSON_NAME]. No worries at all, and thank for the video reply. Yes, you ca…" at bounding box center [717, 464] width 541 height 90
click at [755, 419] on textarea "Hi [PERSON_NAME]. No worries at all, and thanks for the video reply. Yes, you c…" at bounding box center [717, 464] width 541 height 90
click at [961, 520] on img at bounding box center [964, 525] width 16 height 11
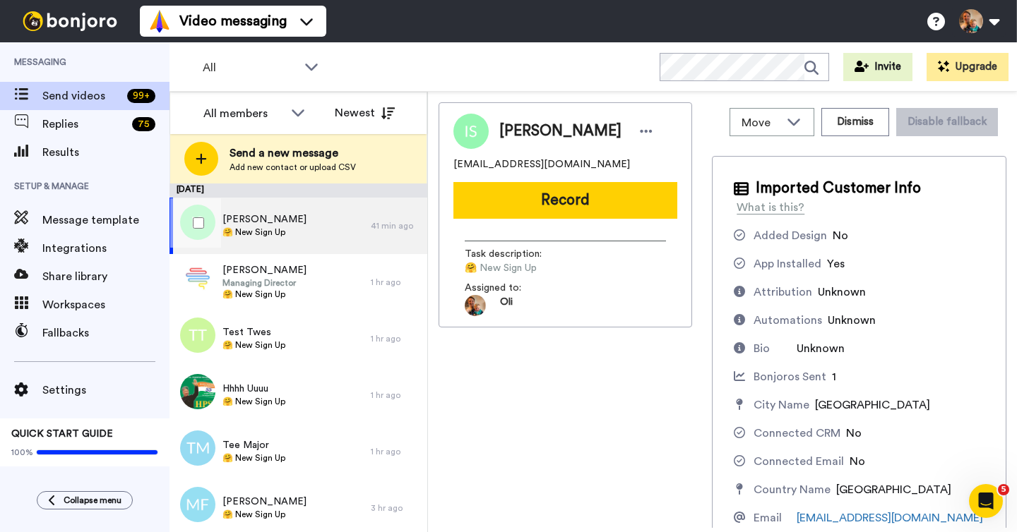
click at [330, 210] on div "Irina Shpigelman 🤗 New Sign Up" at bounding box center [269, 226] width 201 height 56
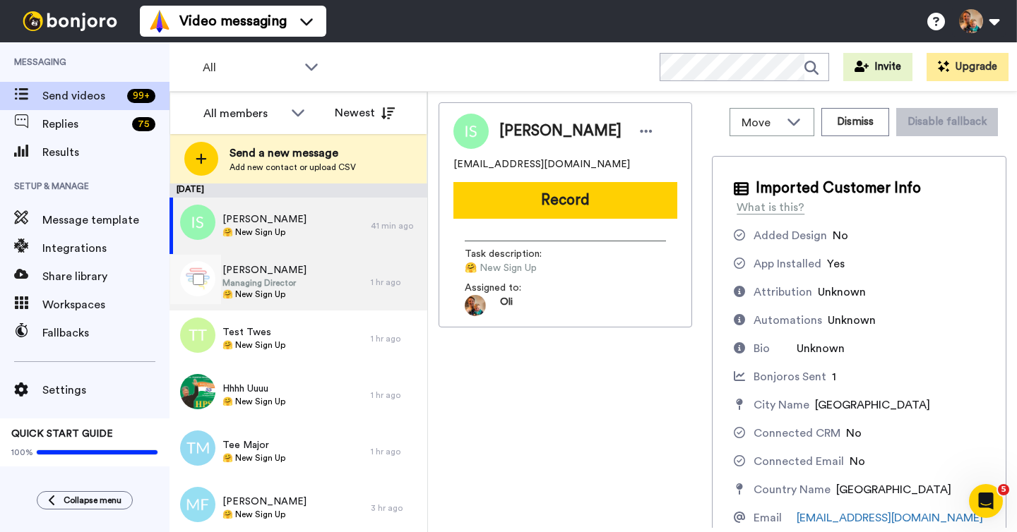
click at [328, 276] on div "Katie Cavill Managing Director 🤗 New Sign Up" at bounding box center [269, 282] width 201 height 56
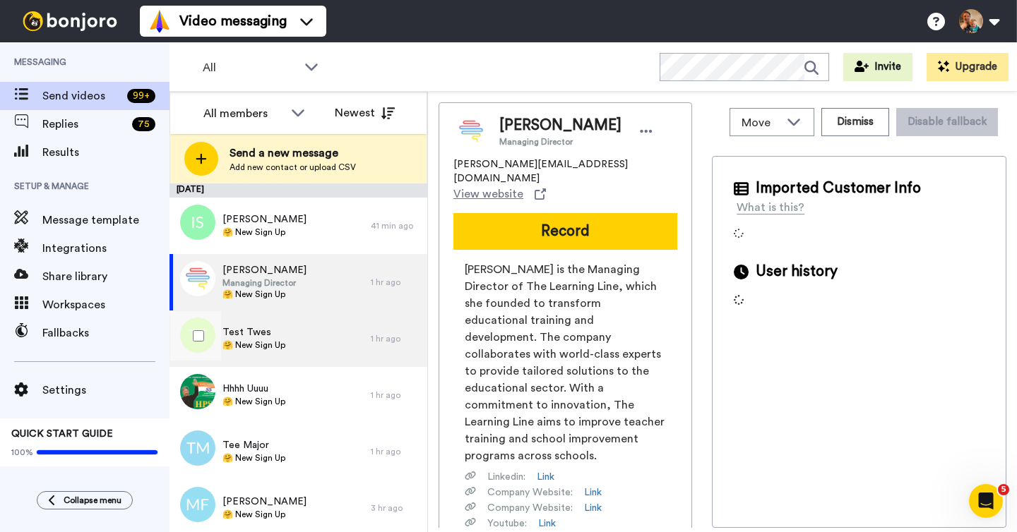
click at [328, 337] on div "Test Twes 🤗 New Sign Up" at bounding box center [269, 339] width 201 height 56
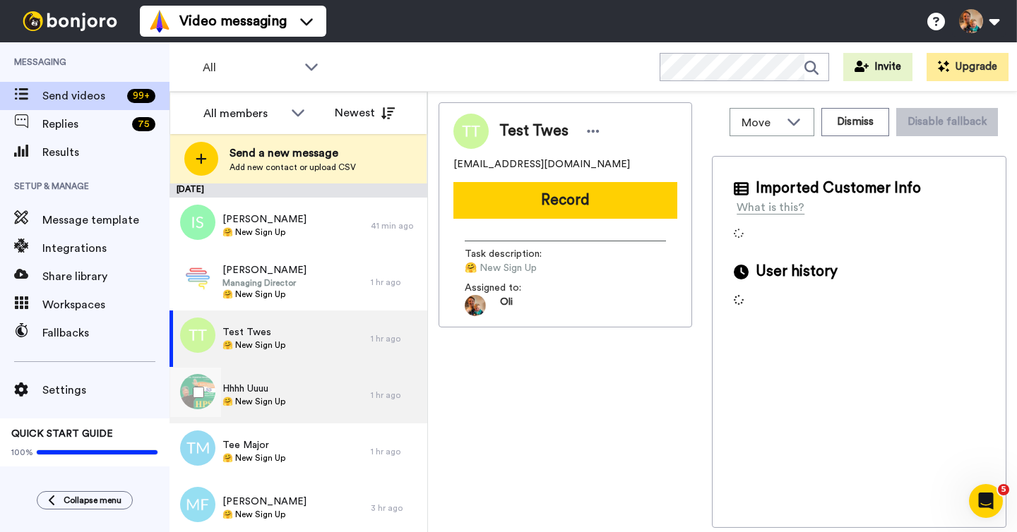
click at [328, 397] on div "Hhhh Uuuu 🤗 New Sign Up" at bounding box center [269, 395] width 201 height 56
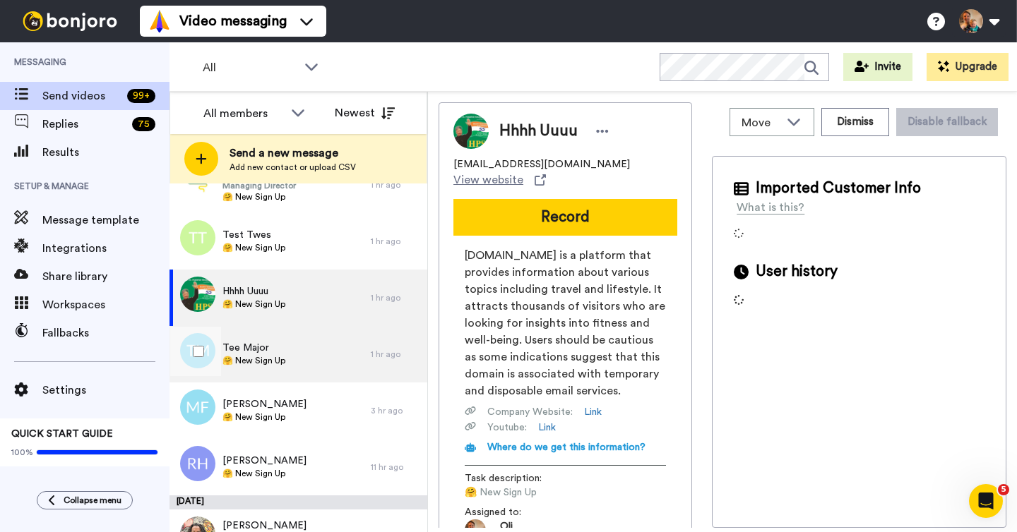
click at [333, 357] on div "Tee Major 🤗 New Sign Up" at bounding box center [269, 354] width 201 height 56
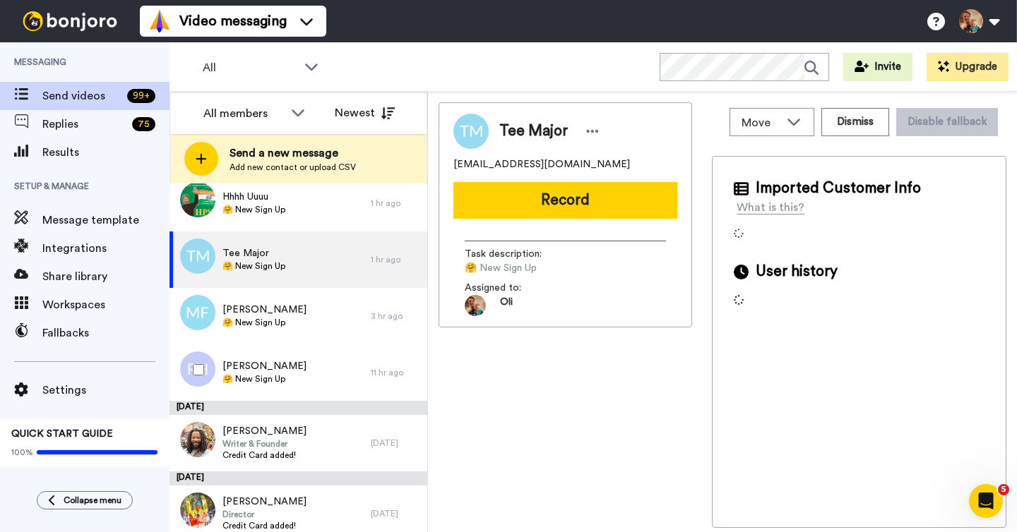
scroll to position [222, 0]
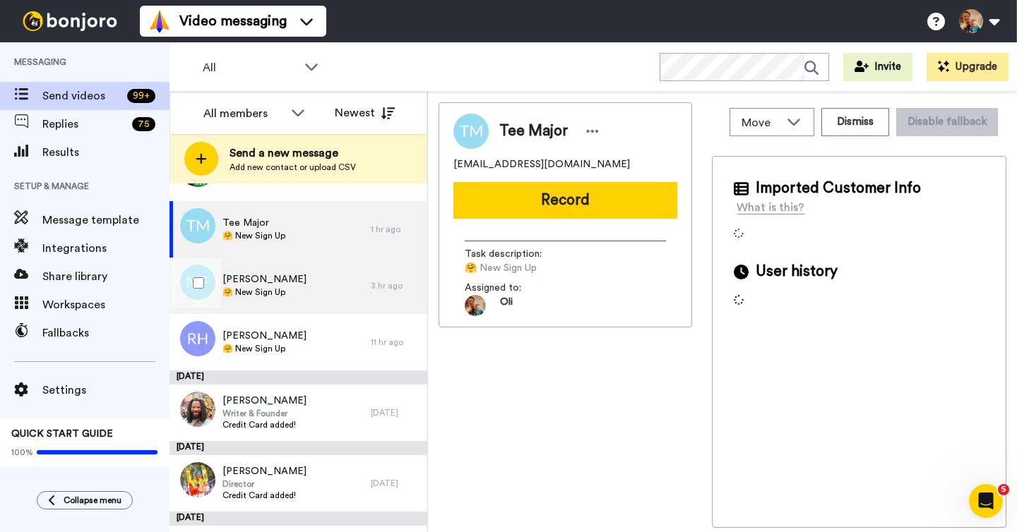
click at [332, 284] on div "Milosz Filipczak 🤗 New Sign Up" at bounding box center [269, 286] width 201 height 56
